Goal: Navigation & Orientation: Find specific page/section

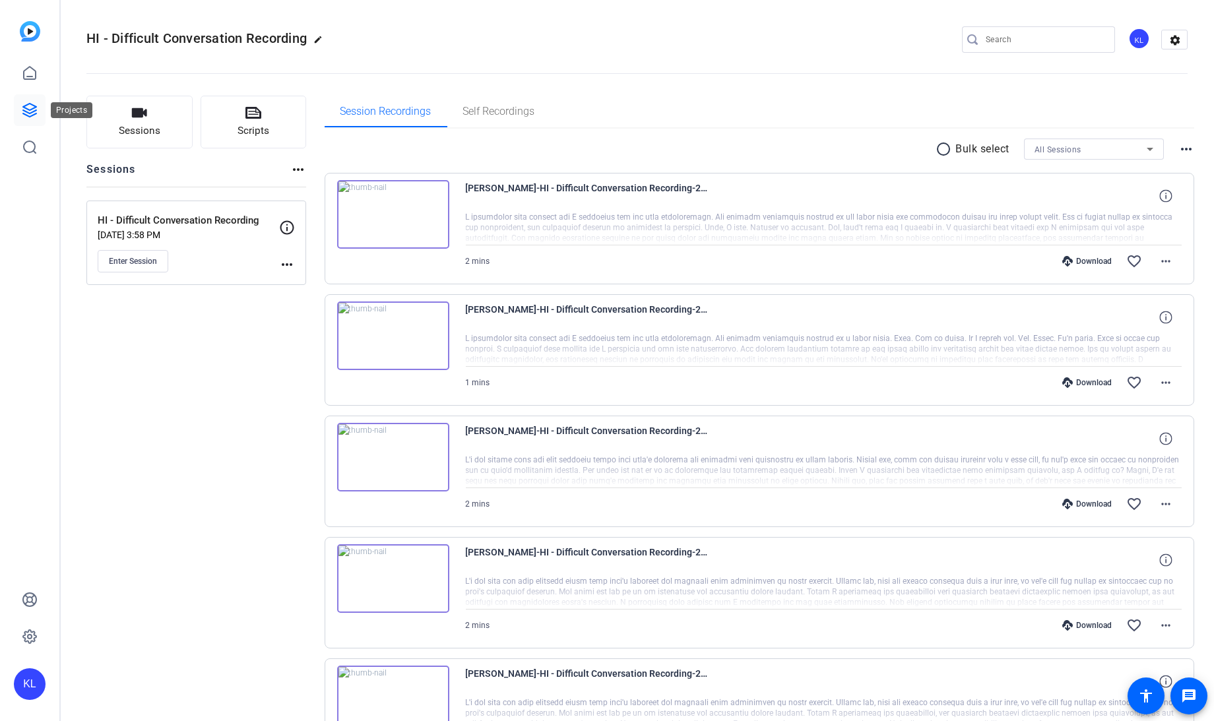
click at [30, 106] on icon at bounding box center [30, 110] width 16 height 16
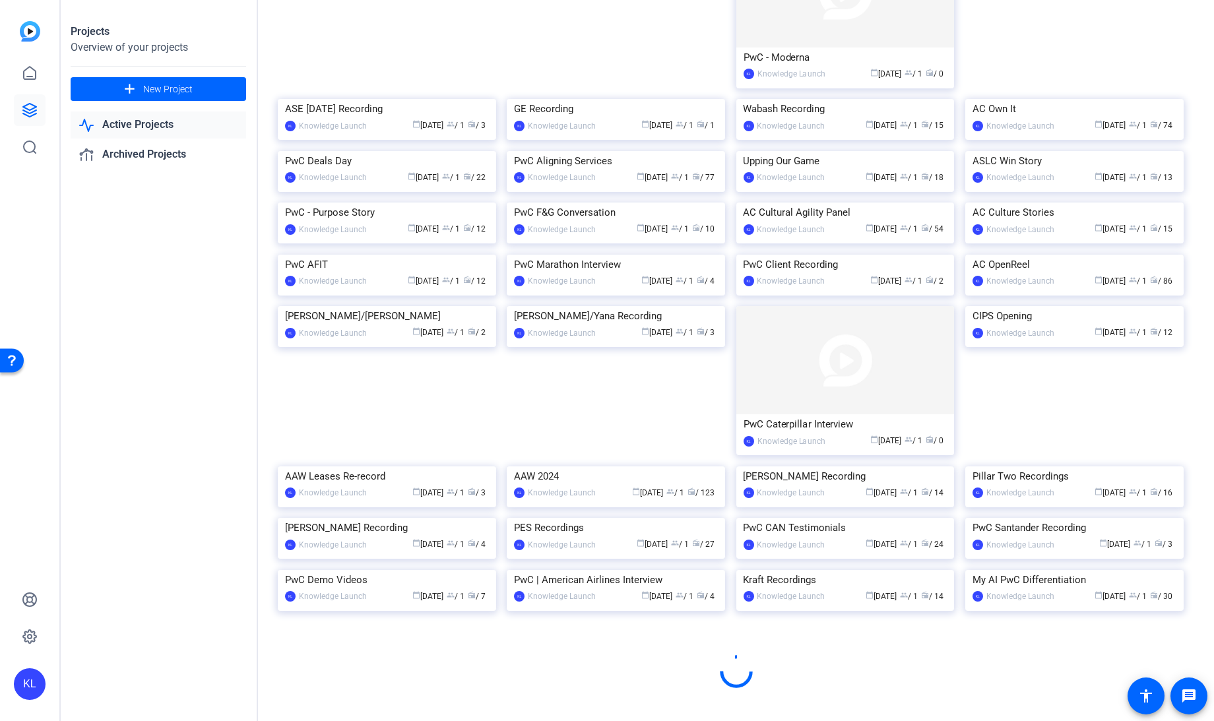
scroll to position [1392, 0]
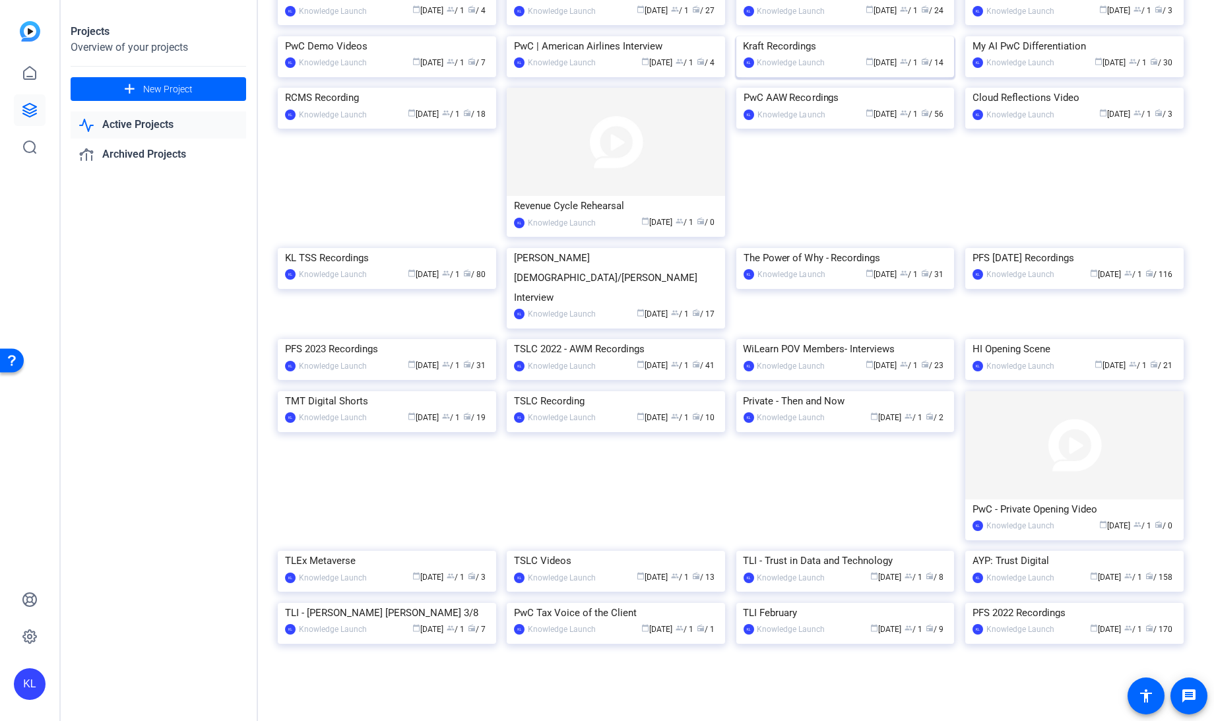
click at [797, 56] on div "Kraft Recordings" at bounding box center [845, 46] width 204 height 20
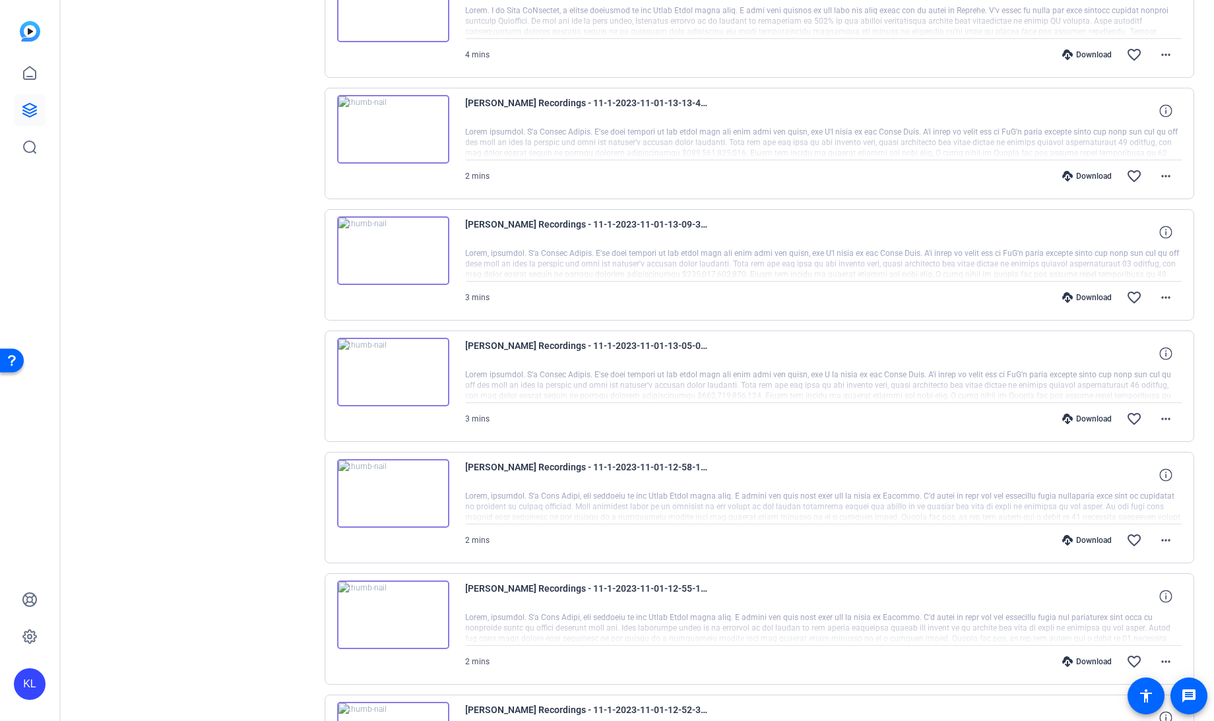
scroll to position [731, 0]
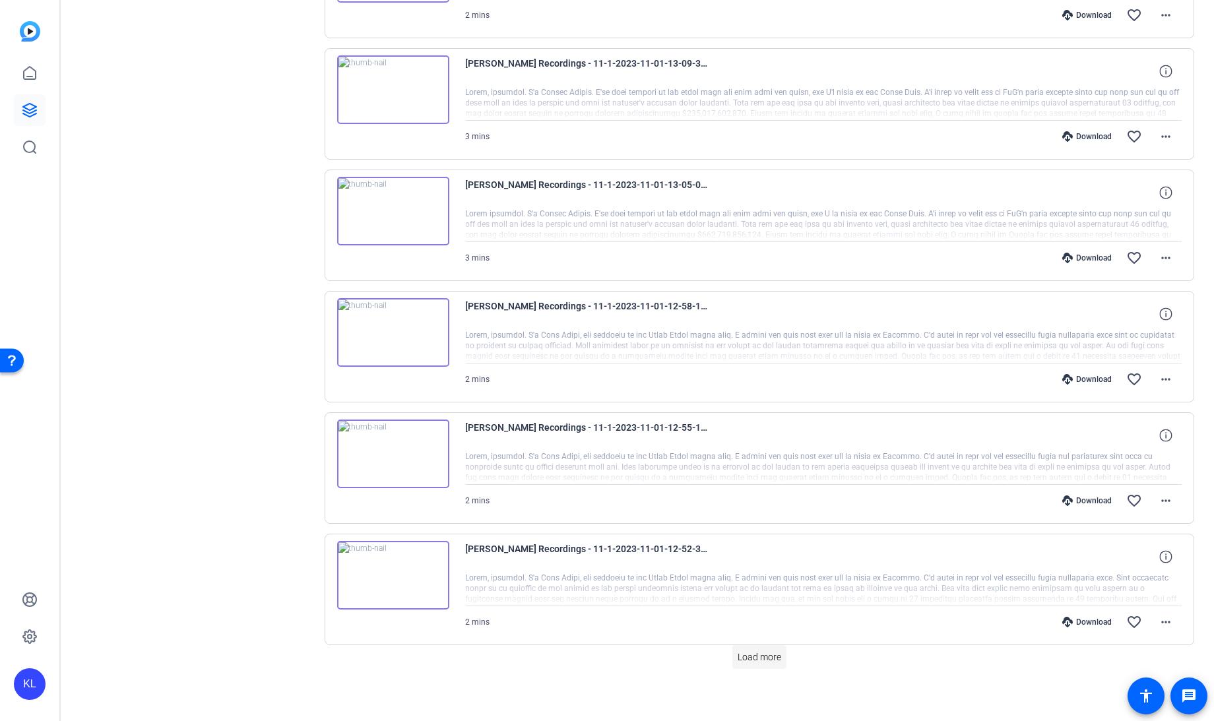
click at [748, 650] on span "Load more" at bounding box center [759, 657] width 44 height 14
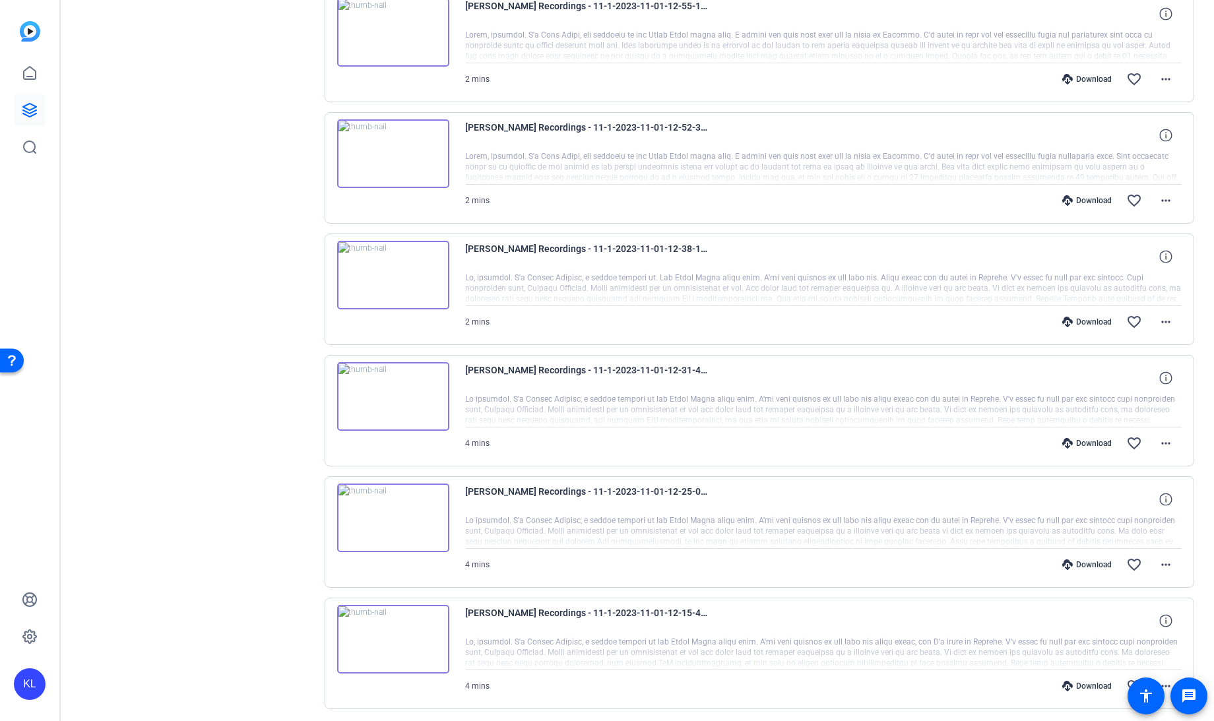
scroll to position [1155, 0]
click at [388, 386] on img at bounding box center [393, 394] width 112 height 69
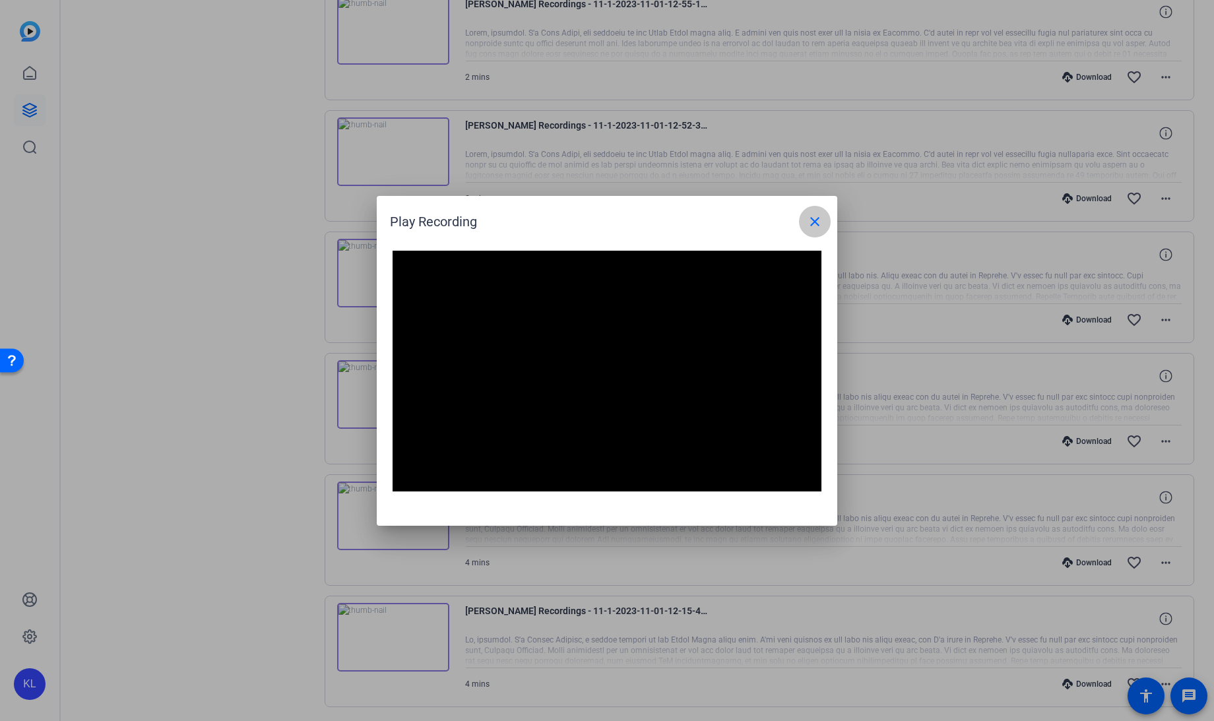
click at [818, 223] on mat-icon "close" at bounding box center [815, 222] width 16 height 16
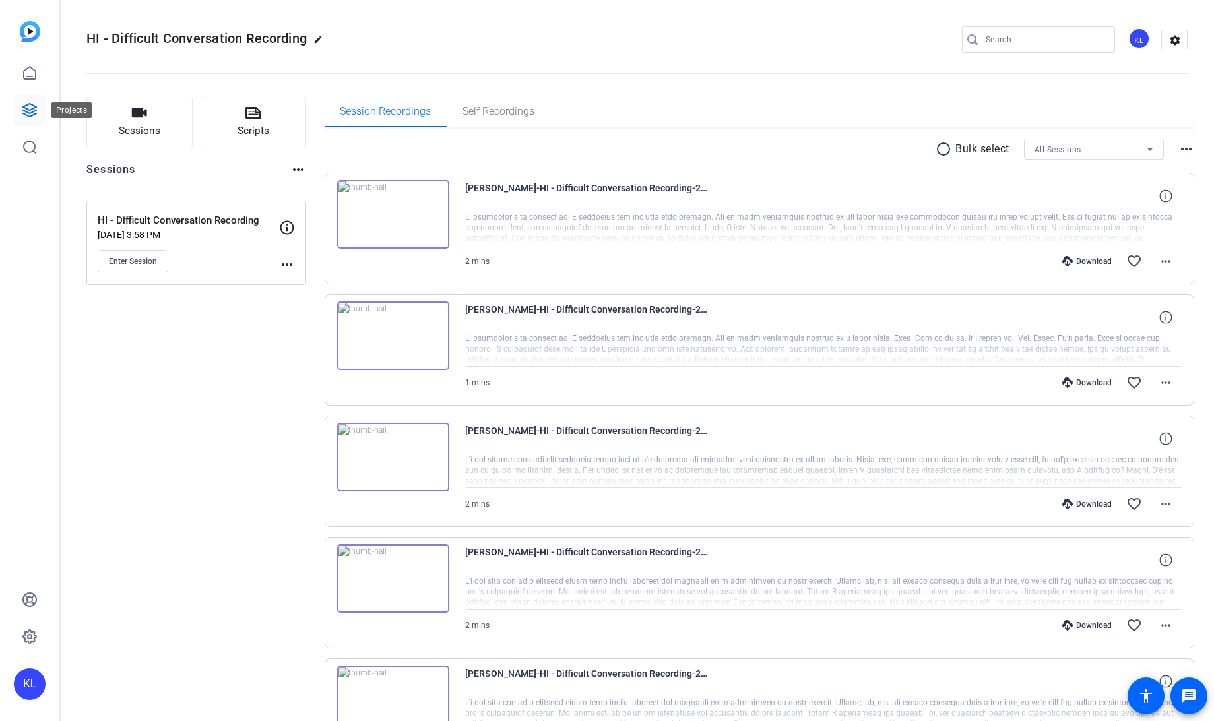
click at [32, 113] on icon at bounding box center [30, 110] width 16 height 16
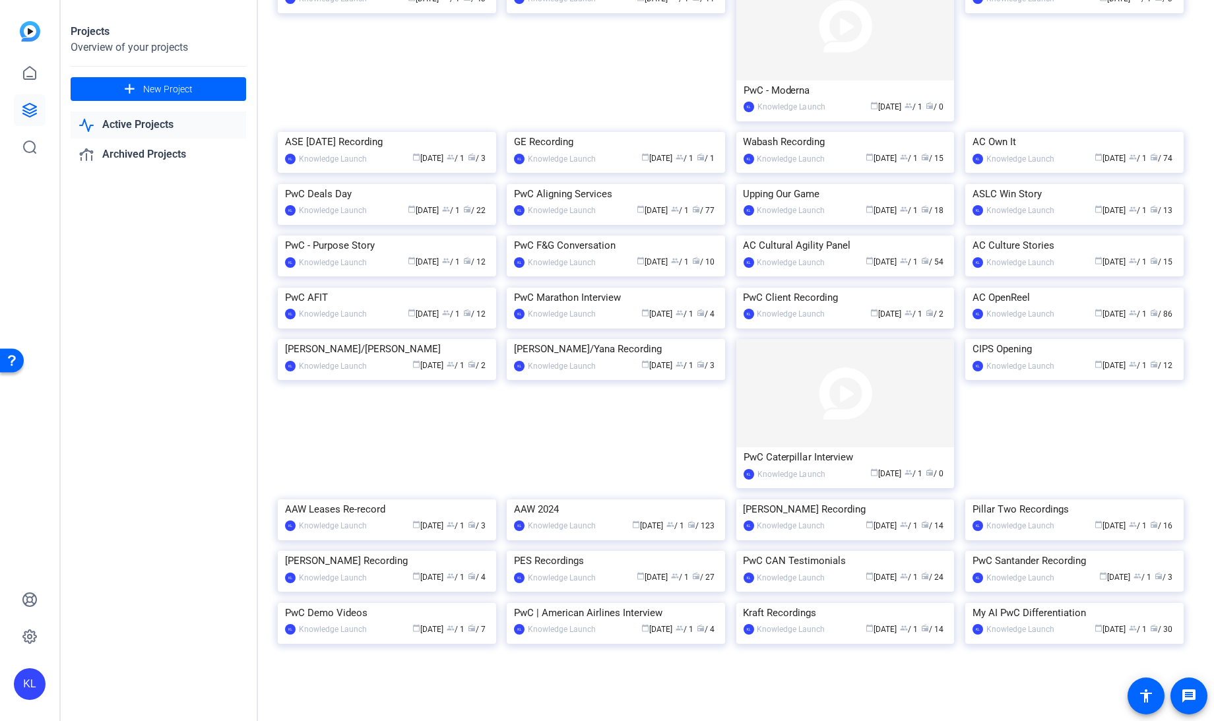
scroll to position [623, 0]
click at [1010, 184] on img at bounding box center [1074, 184] width 218 height 0
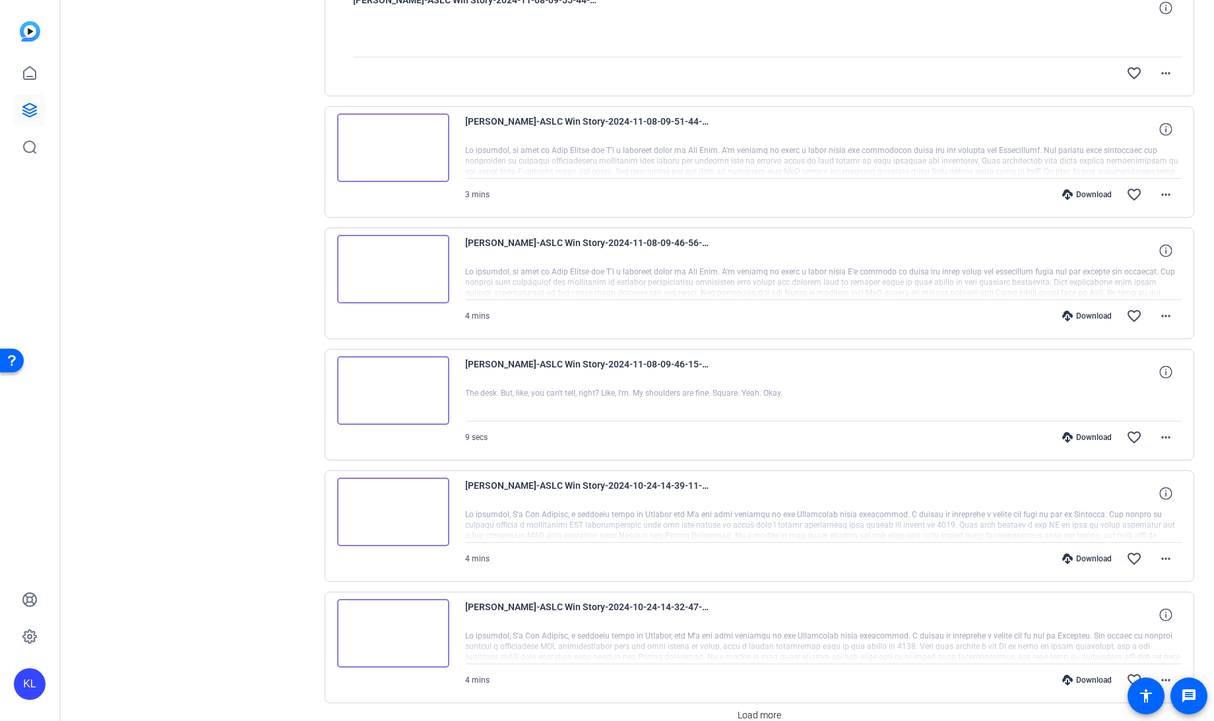
scroll to position [731, 0]
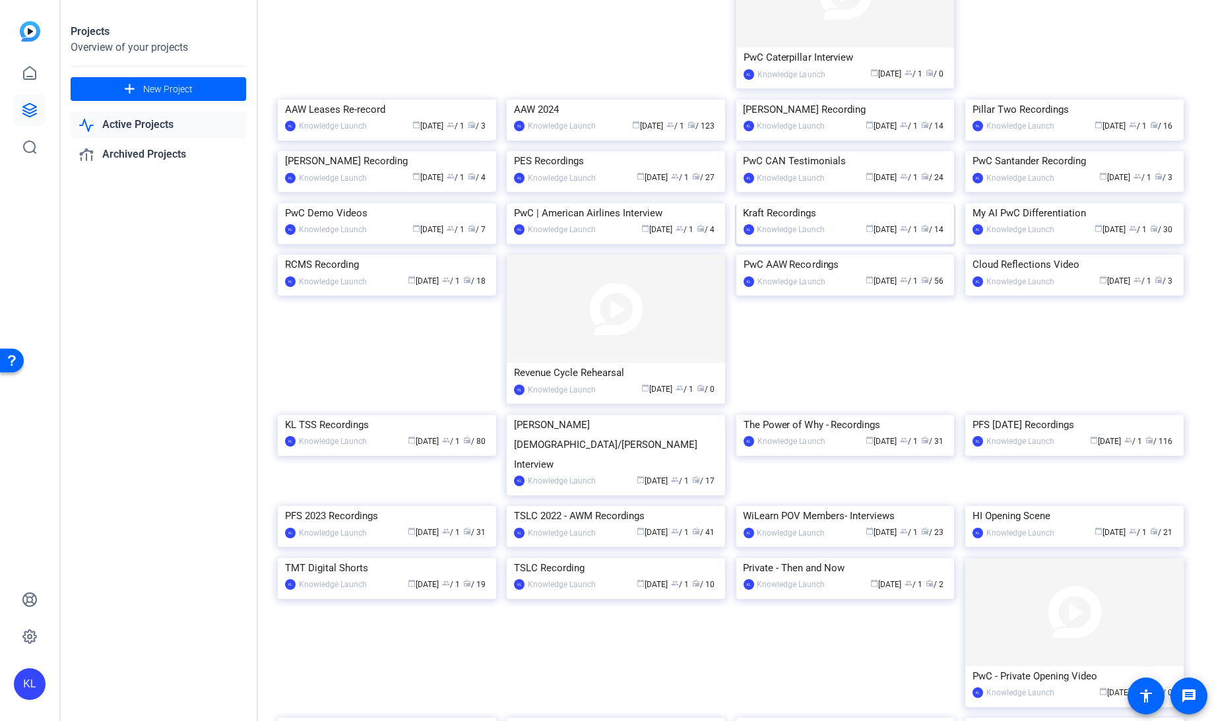
scroll to position [680, 0]
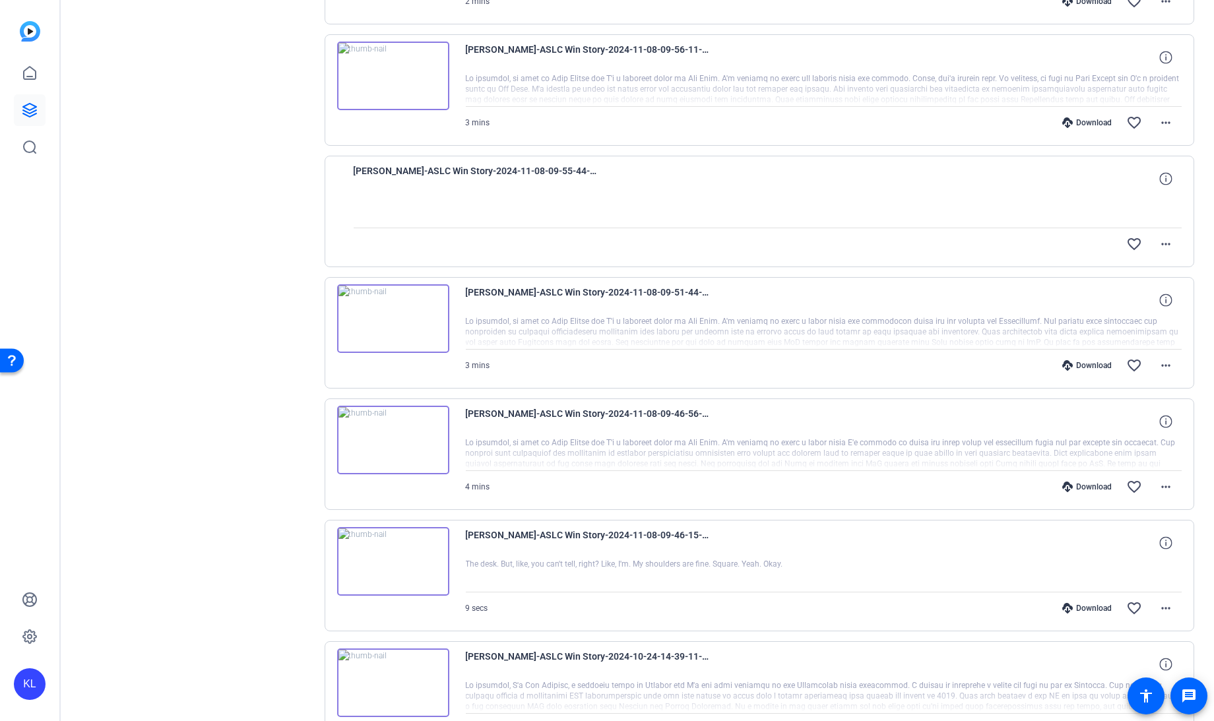
scroll to position [731, 0]
